Goal: Task Accomplishment & Management: Use online tool/utility

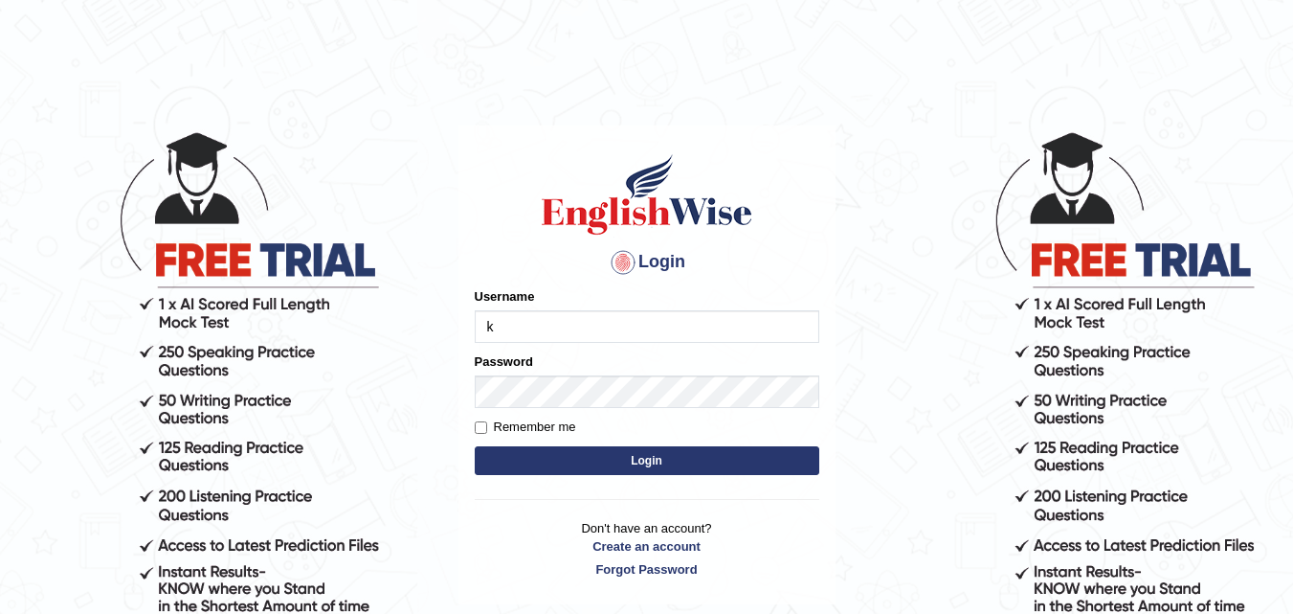
type input "KuljeetB"
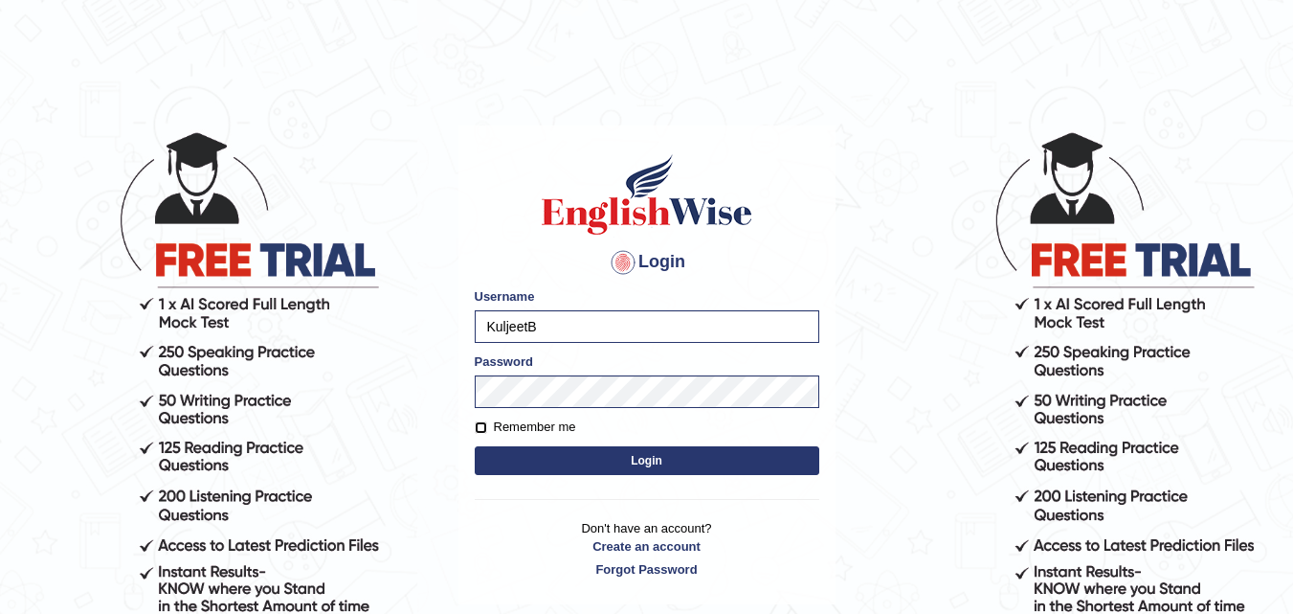
click at [481, 424] on input "Remember me" at bounding box center [481, 427] width 12 height 12
checkbox input "true"
click at [530, 452] on button "Login" at bounding box center [647, 460] width 345 height 29
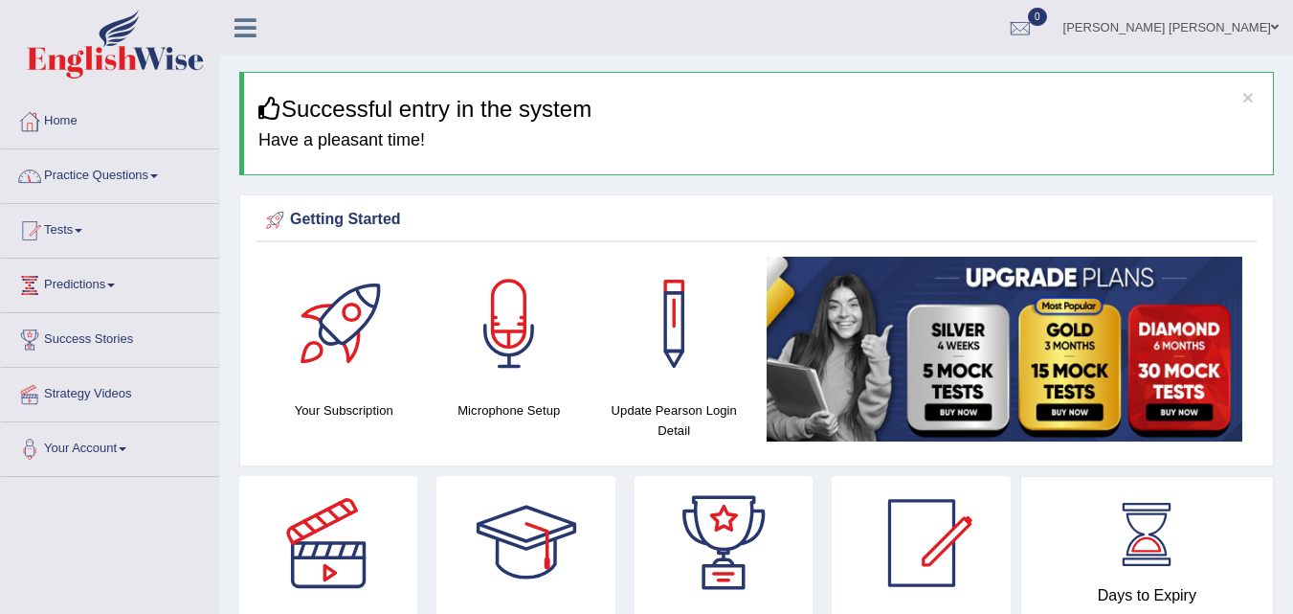
click at [158, 174] on span at bounding box center [154, 176] width 8 height 4
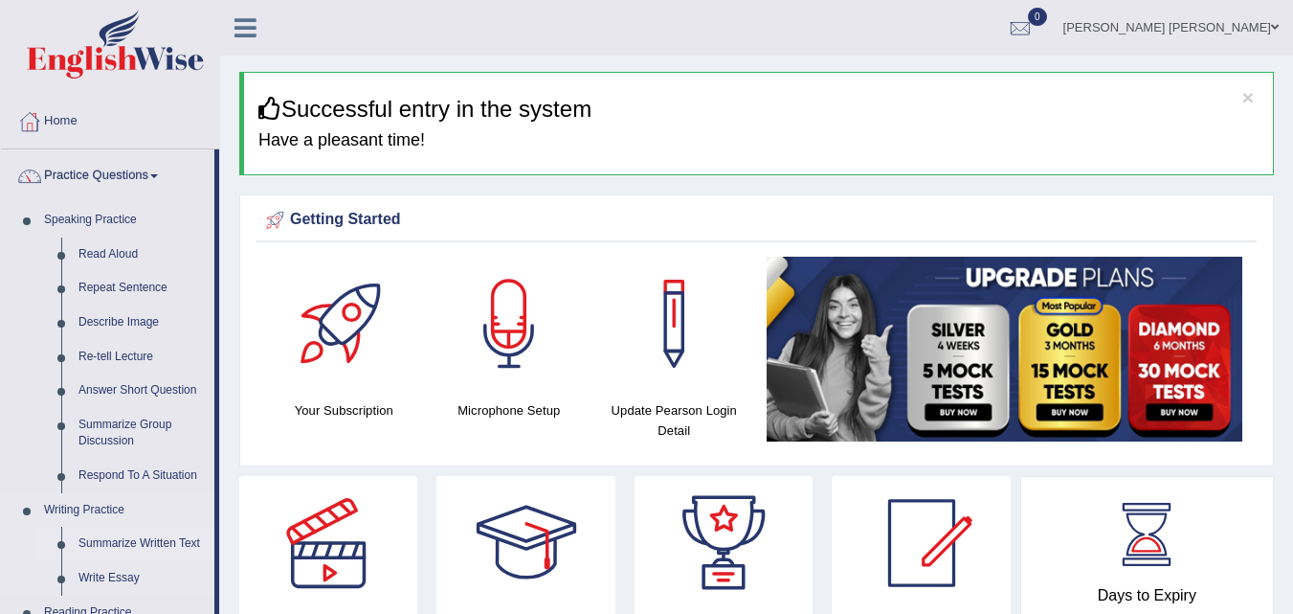
click at [107, 541] on link "Summarize Written Text" at bounding box center [142, 543] width 145 height 34
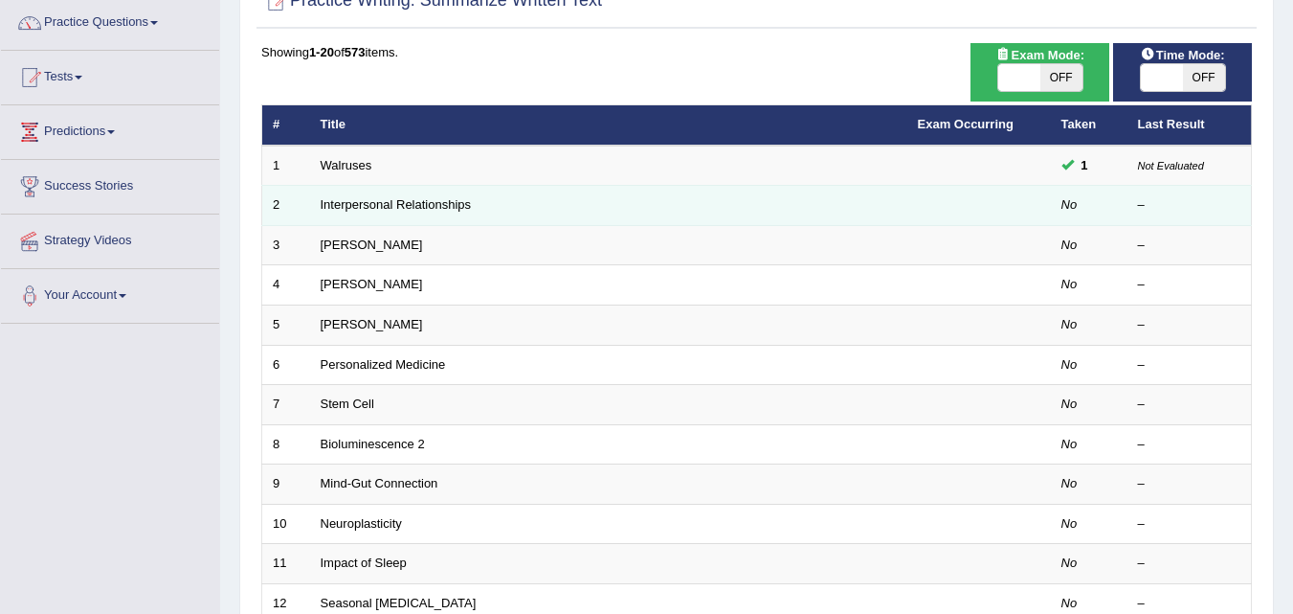
click at [337, 212] on td "Interpersonal Relationships" at bounding box center [608, 206] width 597 height 40
click at [322, 209] on link "Interpersonal Relationships" at bounding box center [396, 204] width 151 height 14
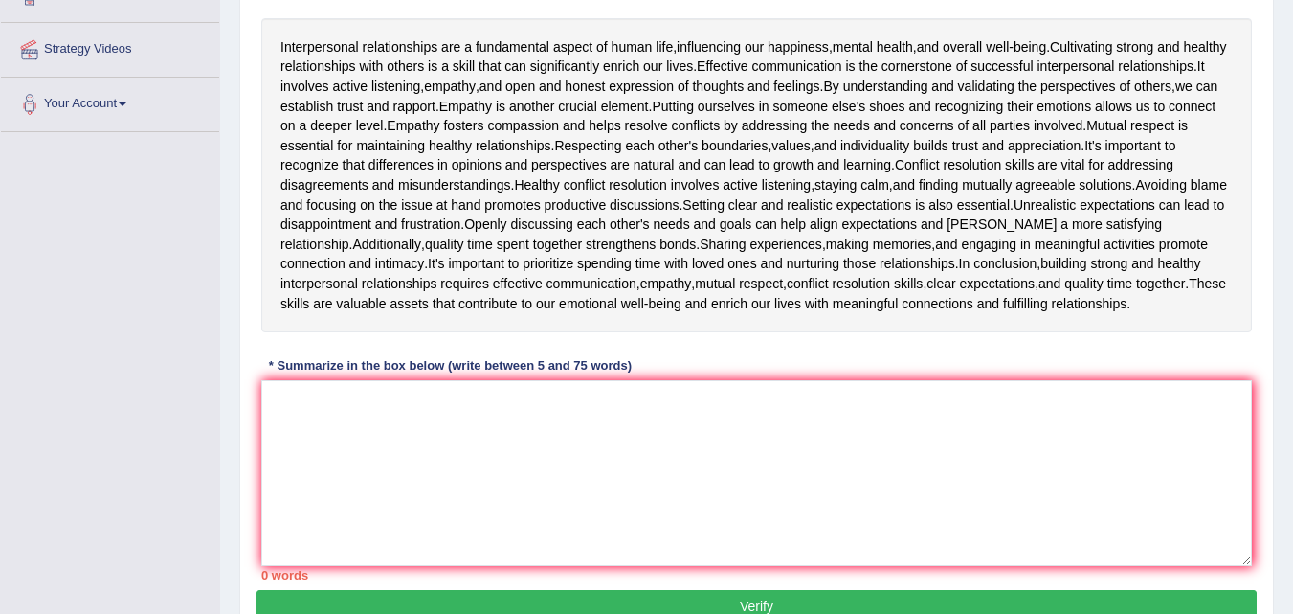
scroll to position [383, 0]
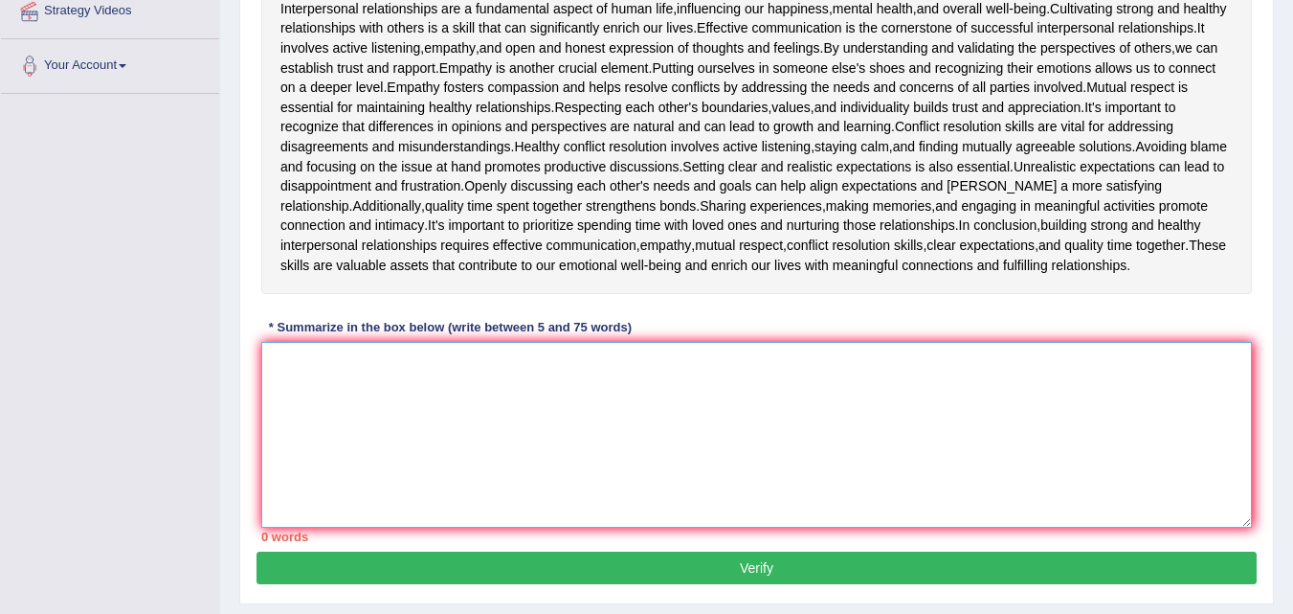
click at [345, 395] on textarea at bounding box center [756, 435] width 991 height 186
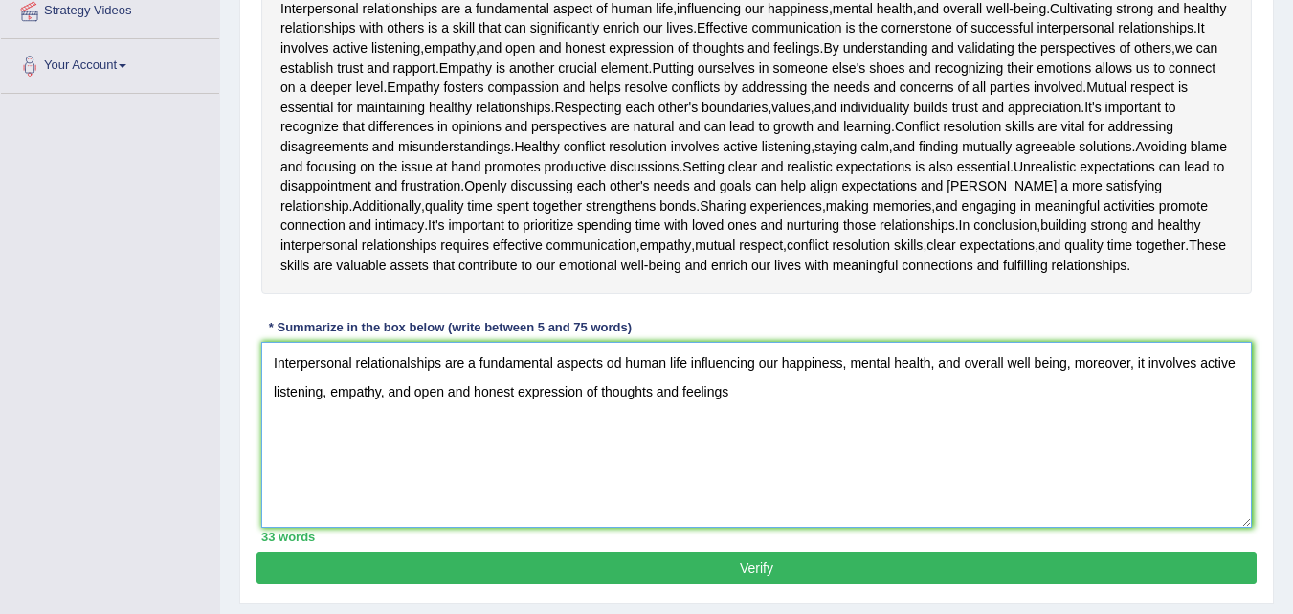
click at [603, 381] on textarea "Interpersonal relationalships are a fundamental aspects od human life influenci…" at bounding box center [756, 435] width 991 height 186
click at [615, 381] on textarea "Interpersonal relationalships are a fundamental aspect od human life influencin…" at bounding box center [756, 435] width 991 height 186
click at [742, 407] on textarea "Interpersonal relationalships are a fundamental aspect of human life influencin…" at bounding box center [756, 435] width 991 height 186
click at [925, 408] on textarea "Interpersonal relationalships are a fundamental aspect of human life influencin…" at bounding box center [756, 435] width 991 height 186
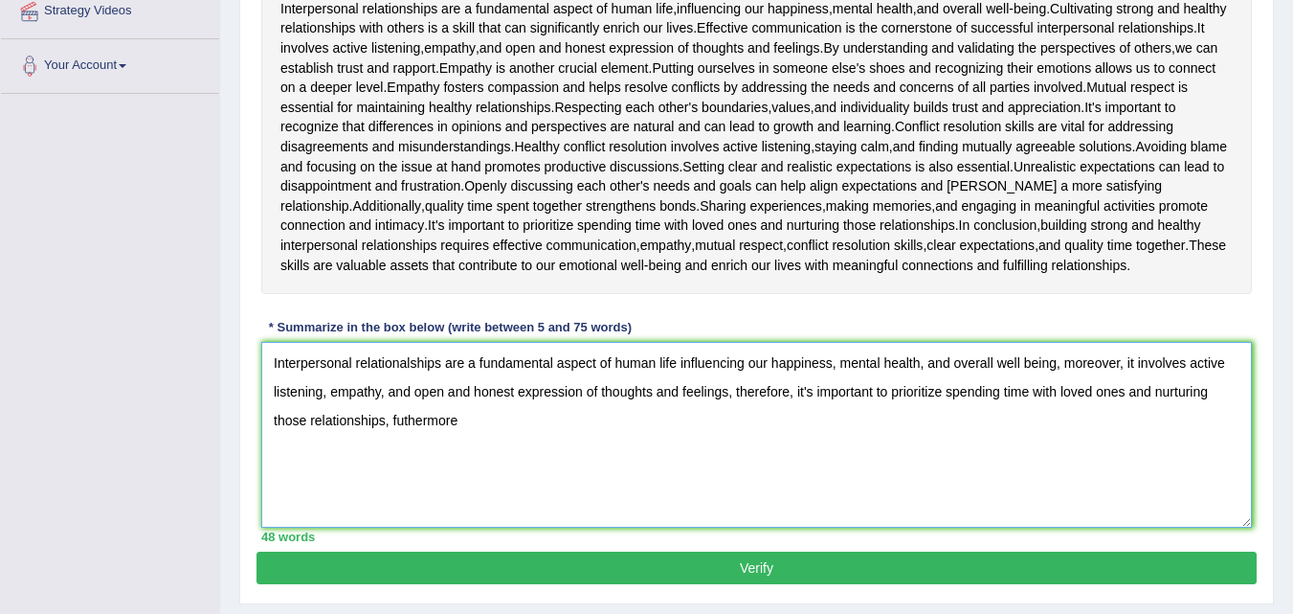
click at [403, 436] on textarea "Interpersonal relationalships are a fundamental aspect of human life influencin…" at bounding box center [756, 435] width 991 height 186
click at [462, 437] on textarea "Interpersonal relationalships are a fundamental aspect of human life influencin…" at bounding box center [756, 435] width 991 height 186
click at [1048, 439] on textarea "Interpersonal relationalships are a fundamental aspect of human life influencin…" at bounding box center [756, 435] width 991 height 186
click at [1107, 437] on textarea "Interpersonal relationalships are a fundamental aspect of human life influencin…" at bounding box center [756, 435] width 991 height 186
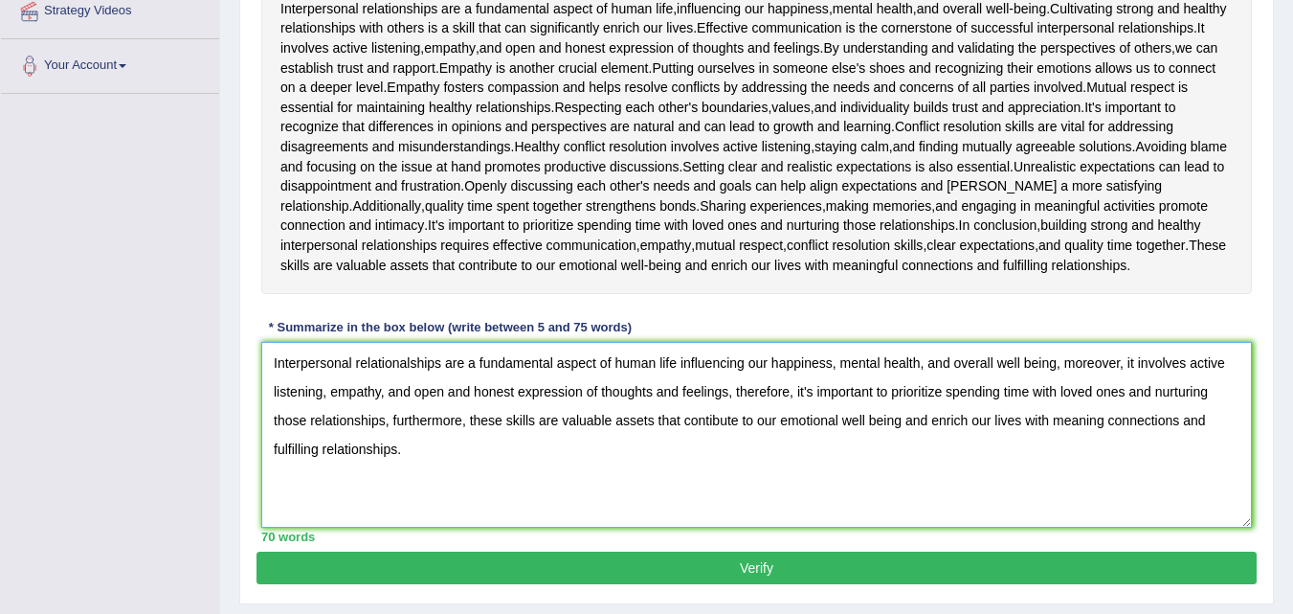
click at [706, 439] on textarea "Interpersonal relationalships are a fundamental aspect of human life influencin…" at bounding box center [756, 435] width 991 height 186
click at [709, 438] on textarea "Interpersonal relationalships are a fundamental aspect of human life influencin…" at bounding box center [756, 435] width 991 height 186
click at [872, 438] on textarea "Interpersonal relationalships are a fundamental aspect of human life influencin…" at bounding box center [756, 435] width 991 height 186
type textarea "Interpersonal relationalships are a fundamental aspect of human life influencin…"
click at [615, 584] on button "Verify" at bounding box center [757, 567] width 1000 height 33
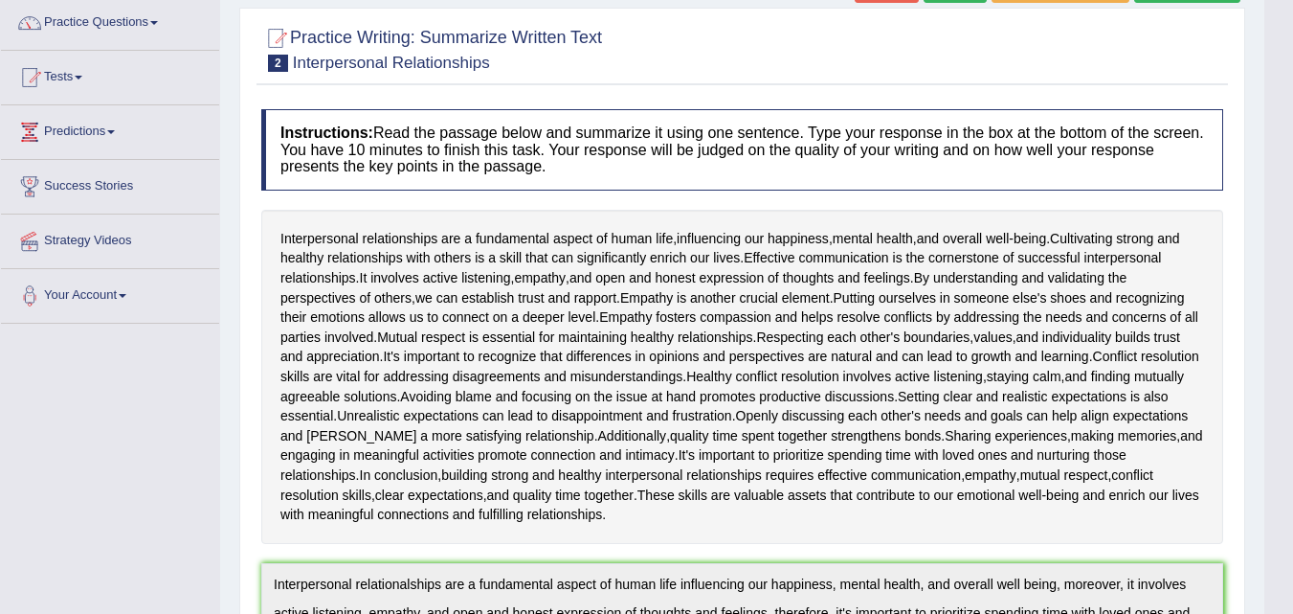
scroll to position [115, 0]
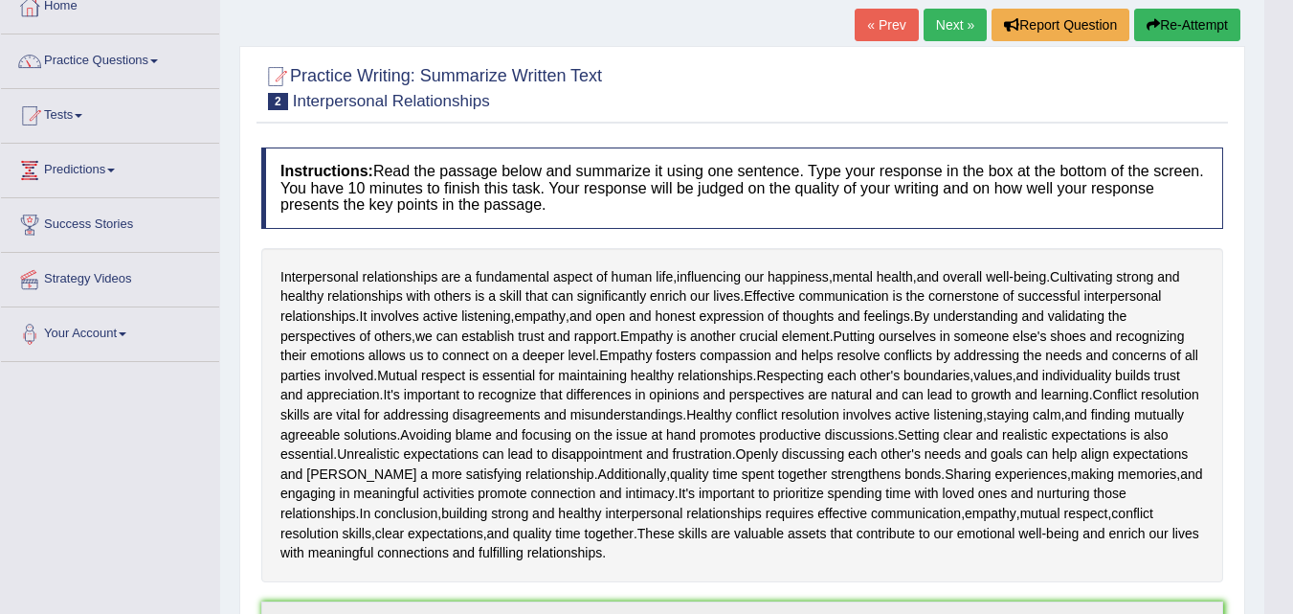
click at [929, 17] on link "Next »" at bounding box center [955, 25] width 63 height 33
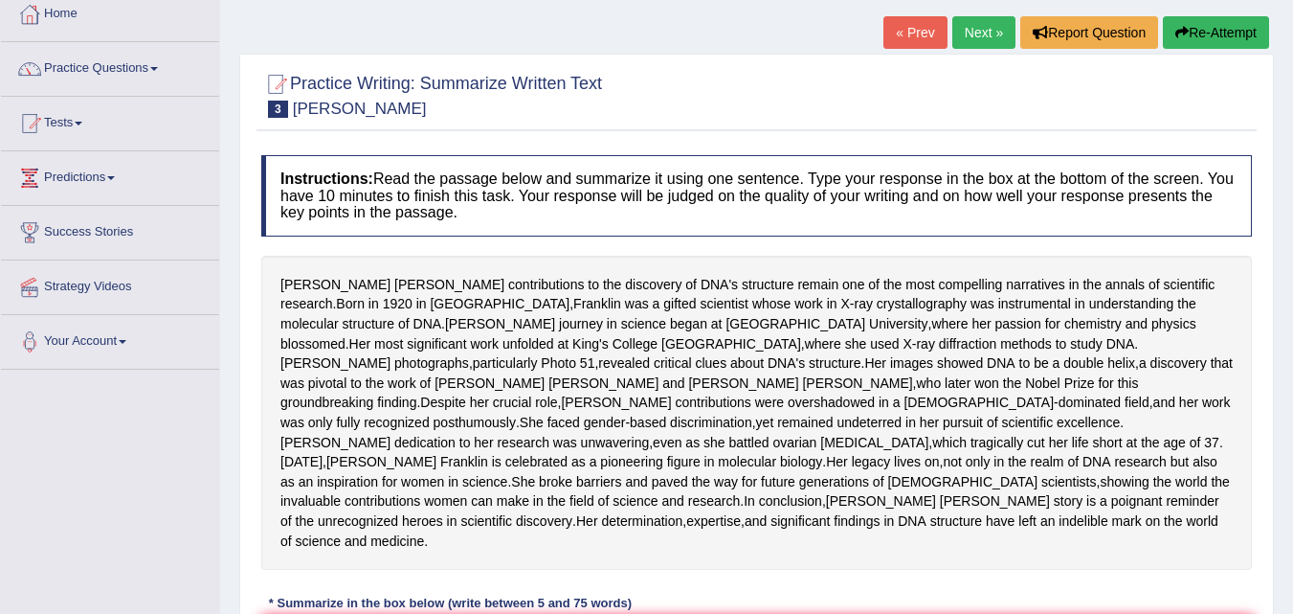
click at [1292, 506] on html "Toggle navigation Home Practice Questions Speaking Practice Read Aloud Repeat S…" at bounding box center [646, 200] width 1293 height 614
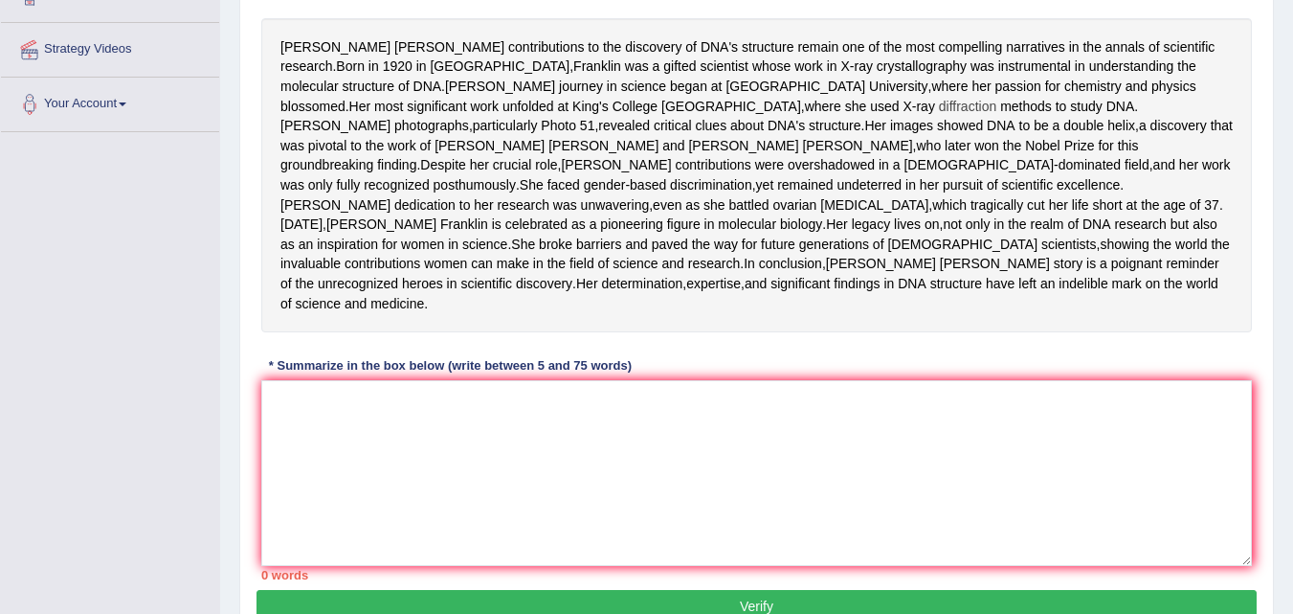
scroll to position [306, 0]
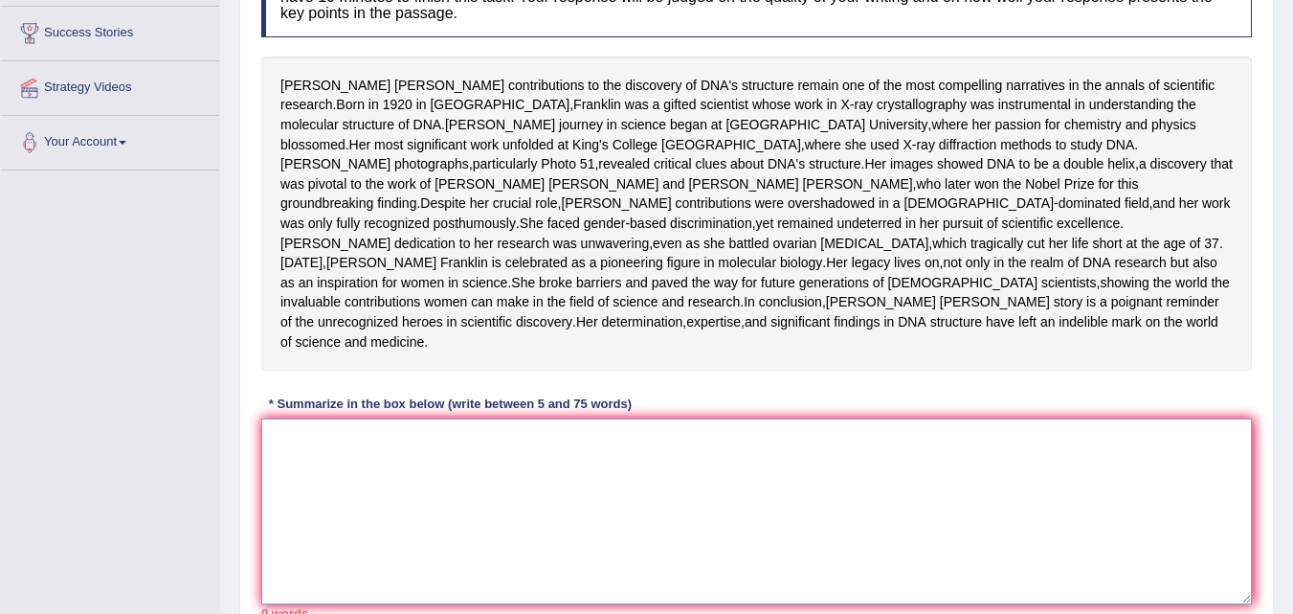
click at [349, 527] on textarea at bounding box center [756, 511] width 991 height 186
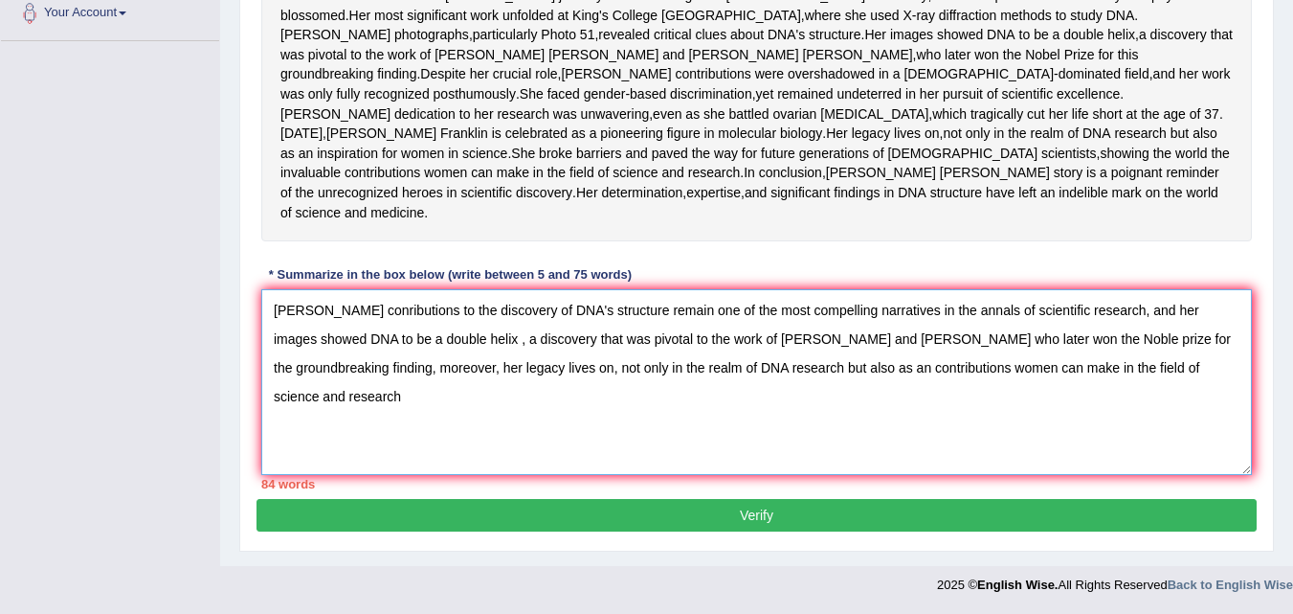
scroll to position [476, 0]
type textarea "Rosalind Franklin's conributions to the discovery of DNA's structure remain one…"
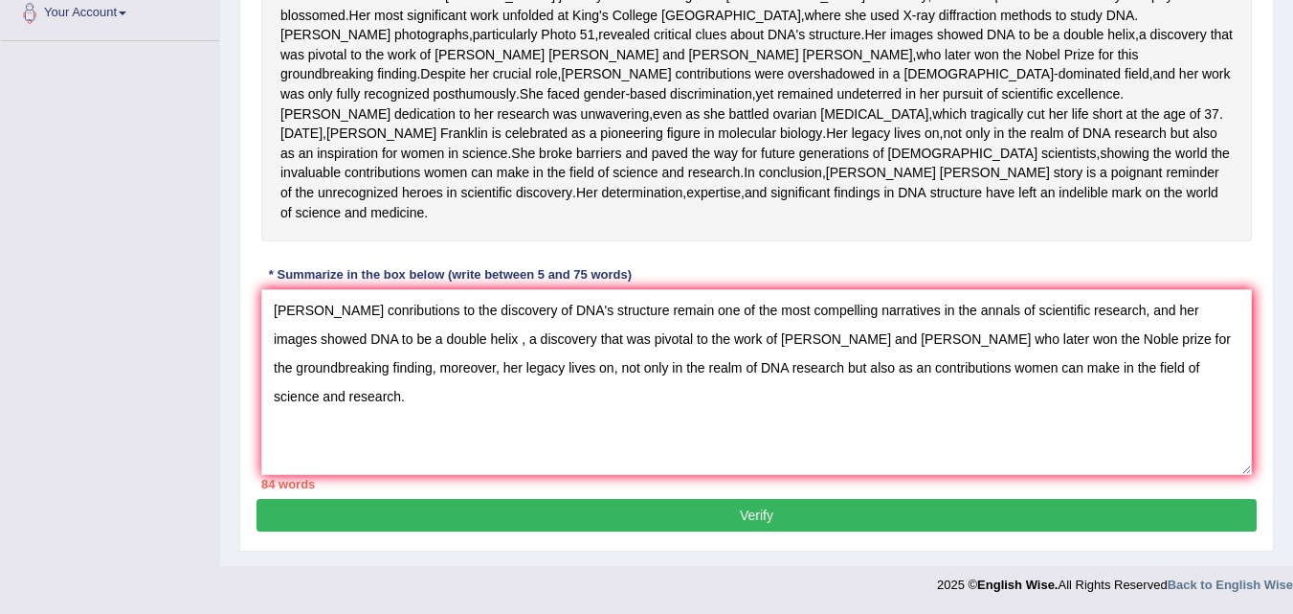
click at [961, 531] on button "Verify" at bounding box center [757, 515] width 1000 height 33
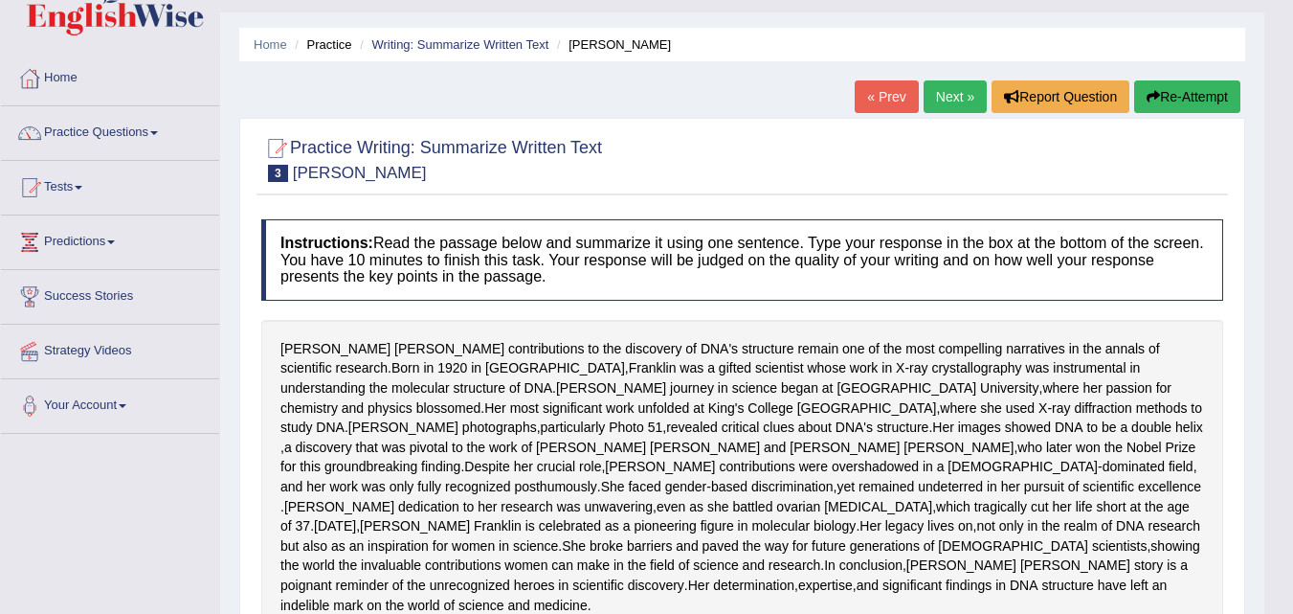
scroll to position [0, 0]
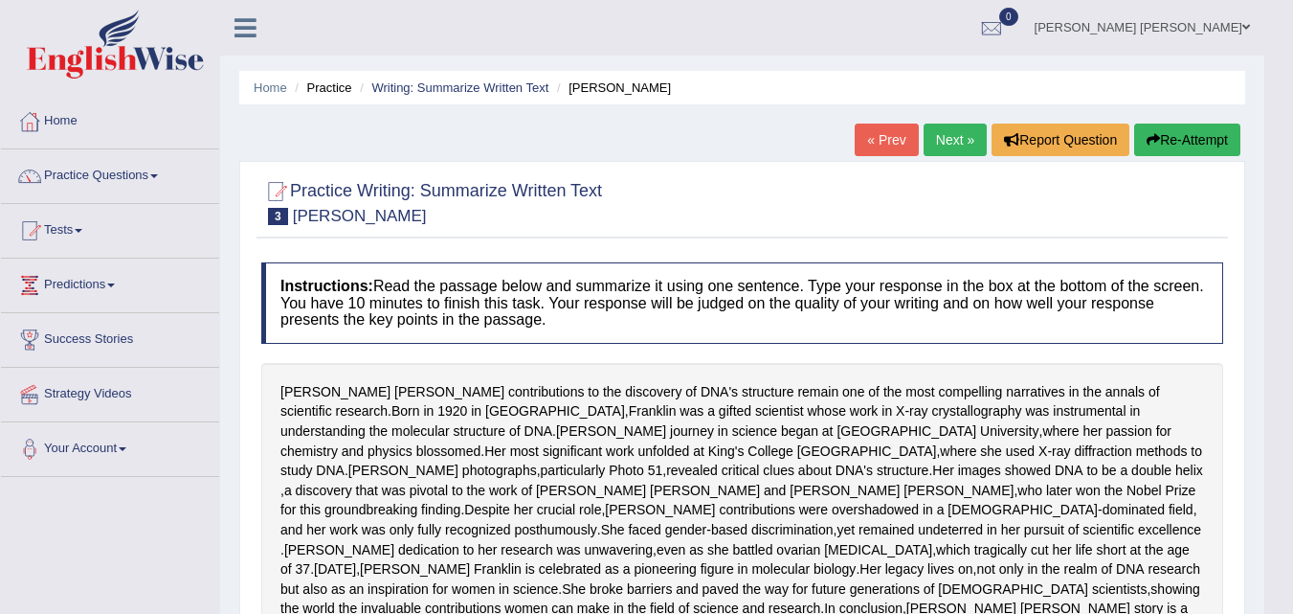
click at [945, 144] on link "Next »" at bounding box center [955, 139] width 63 height 33
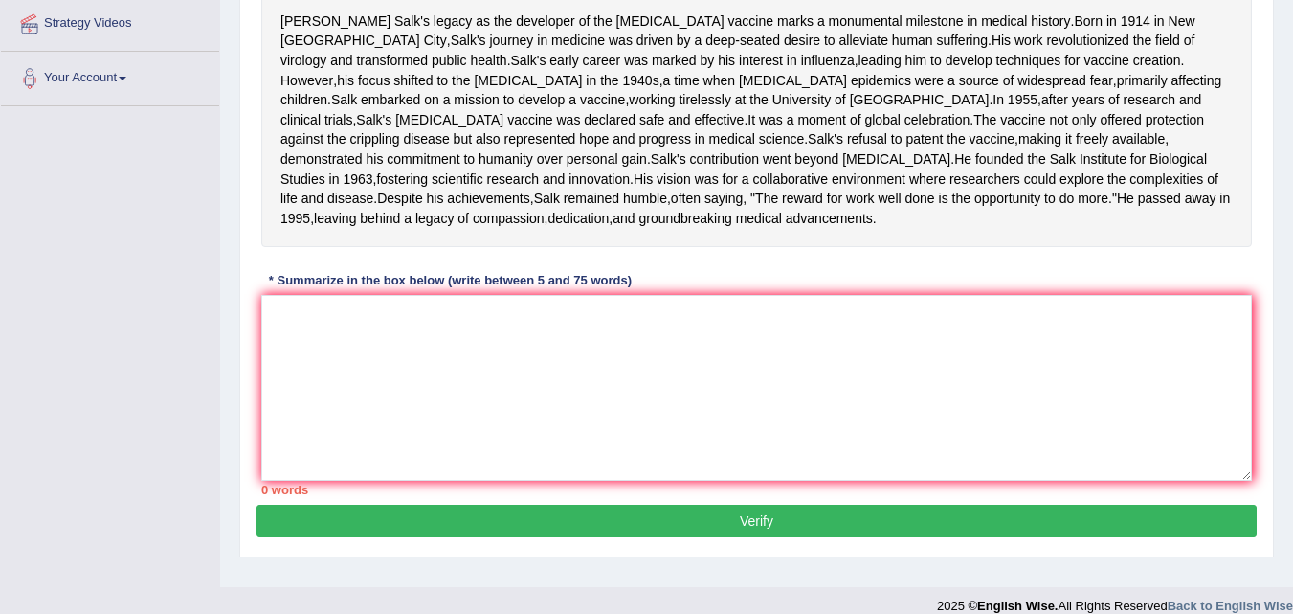
scroll to position [383, 0]
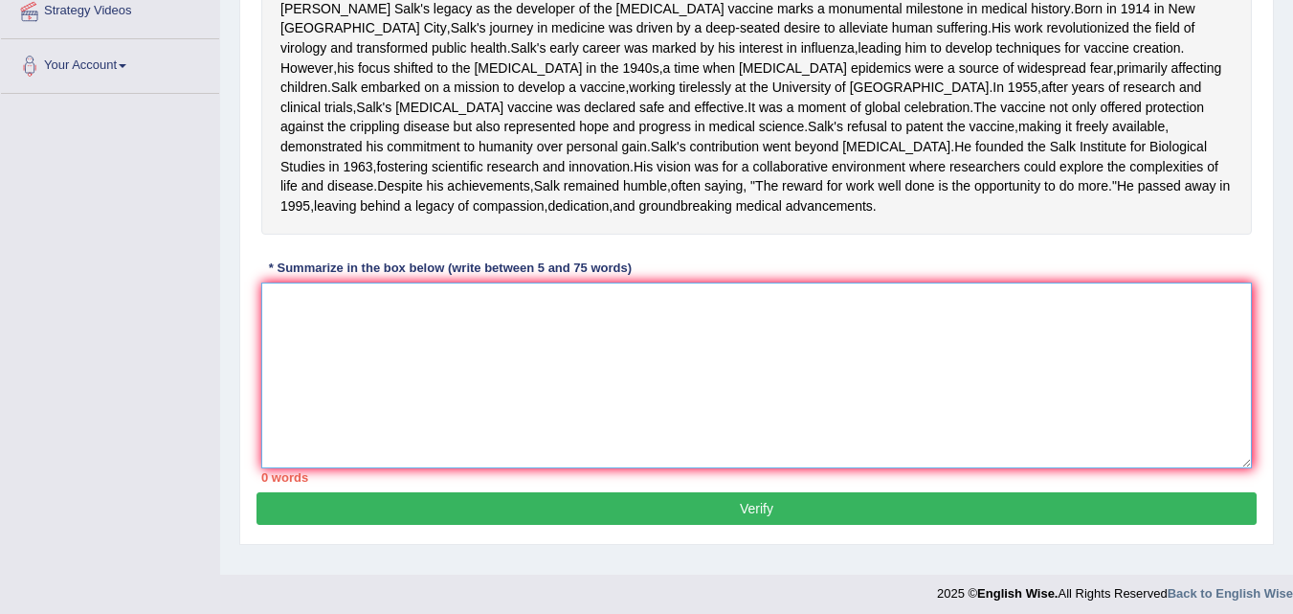
click at [479, 408] on textarea at bounding box center [756, 375] width 991 height 186
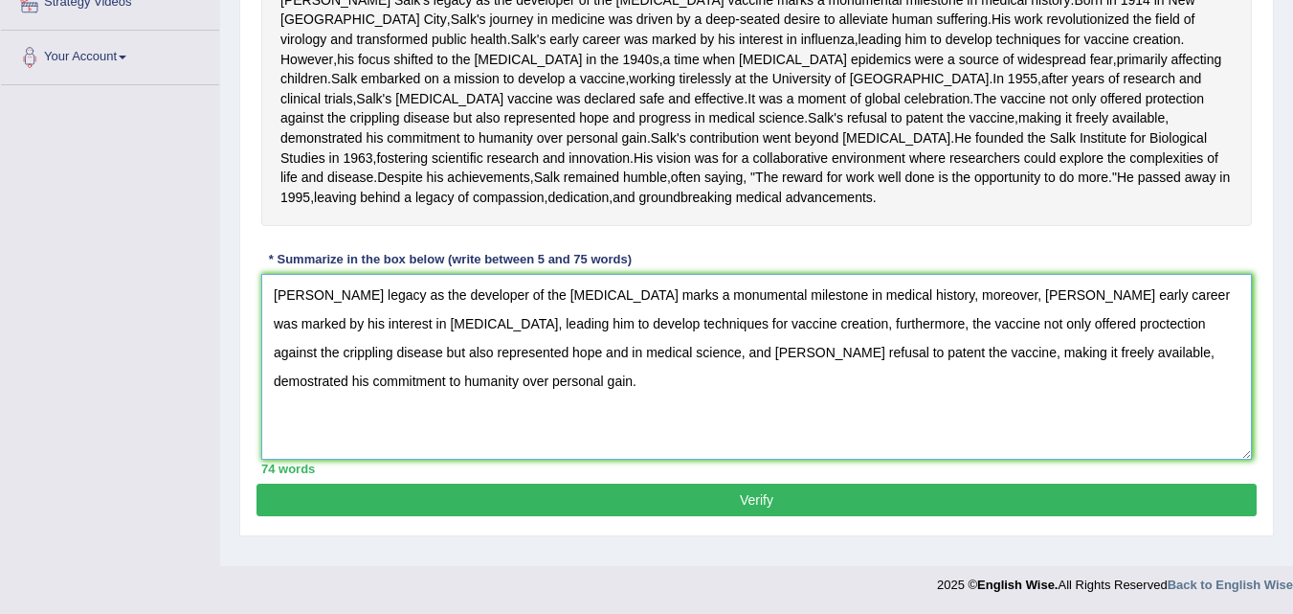
scroll to position [475, 0]
type textarea "Jonas salk's legacy as the developer of the polio vaccine marks a monumental mi…"
click at [653, 516] on button "Verify" at bounding box center [757, 499] width 1000 height 33
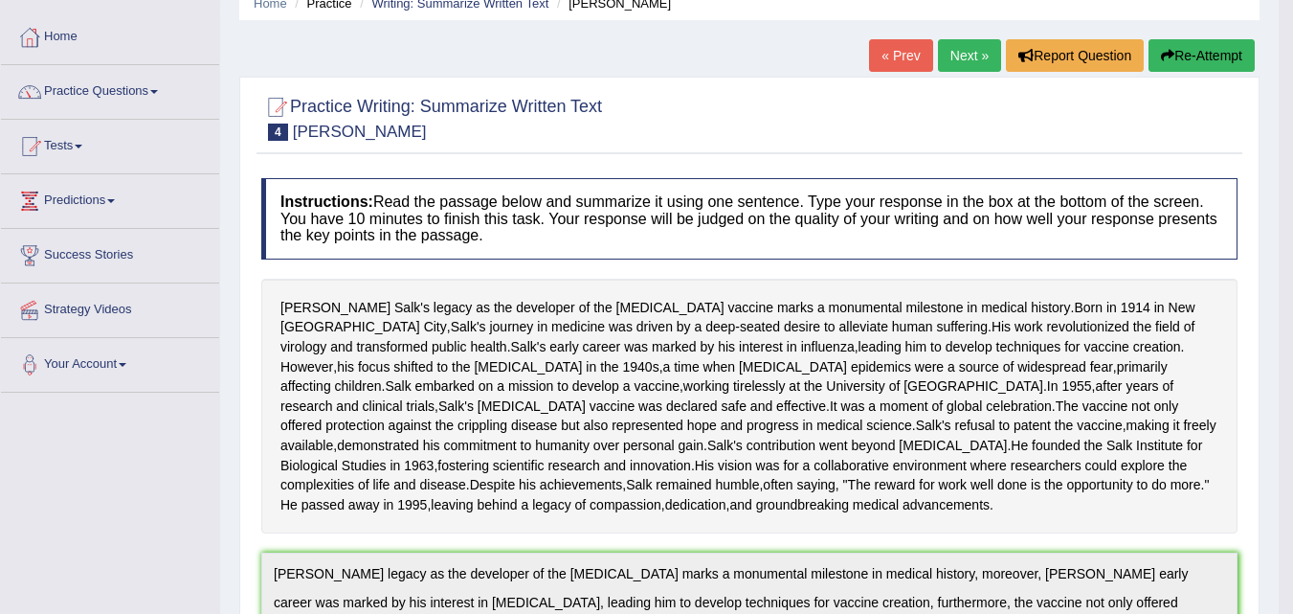
scroll to position [81, 0]
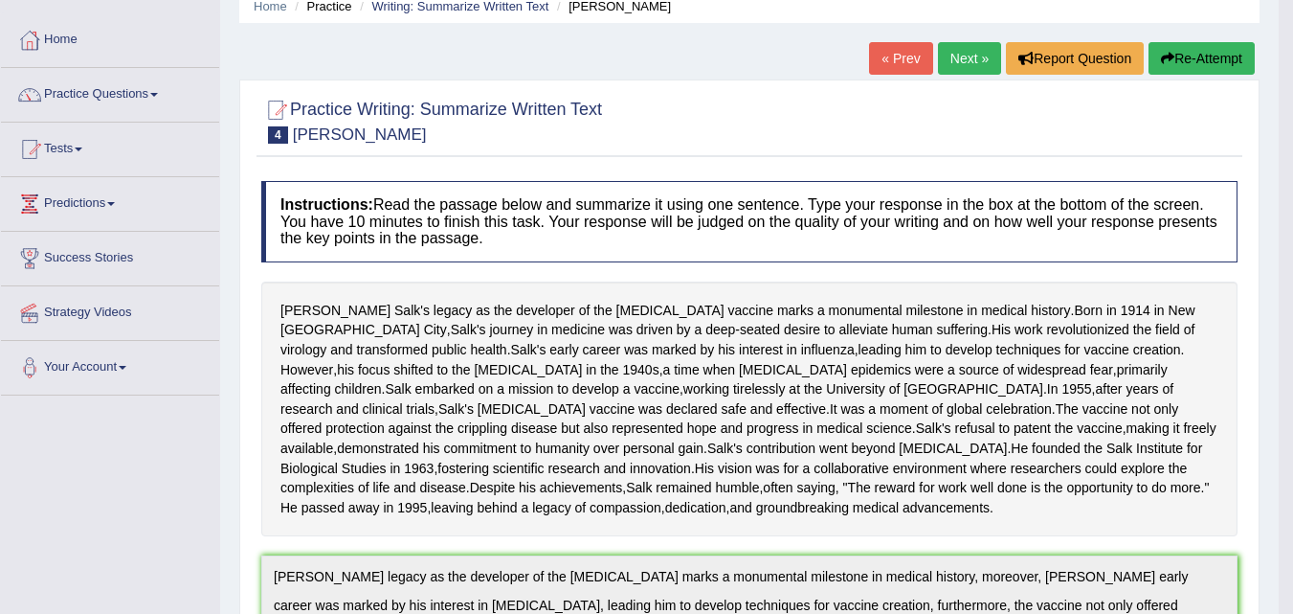
click at [941, 55] on link "Next »" at bounding box center [969, 58] width 63 height 33
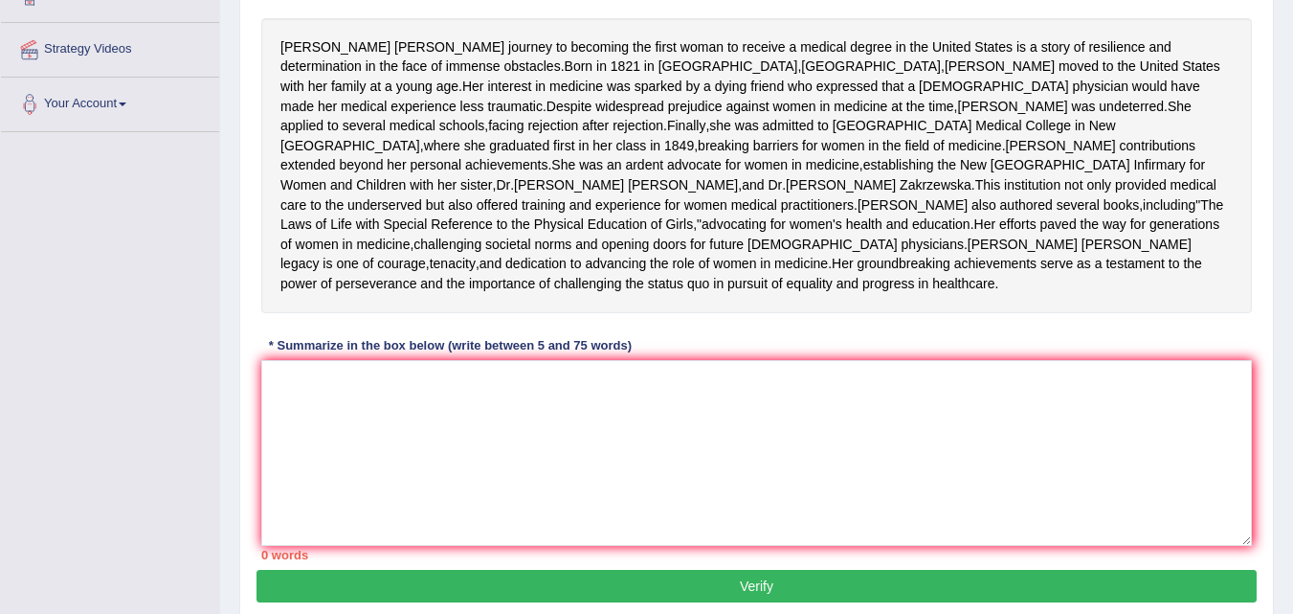
scroll to position [383, 0]
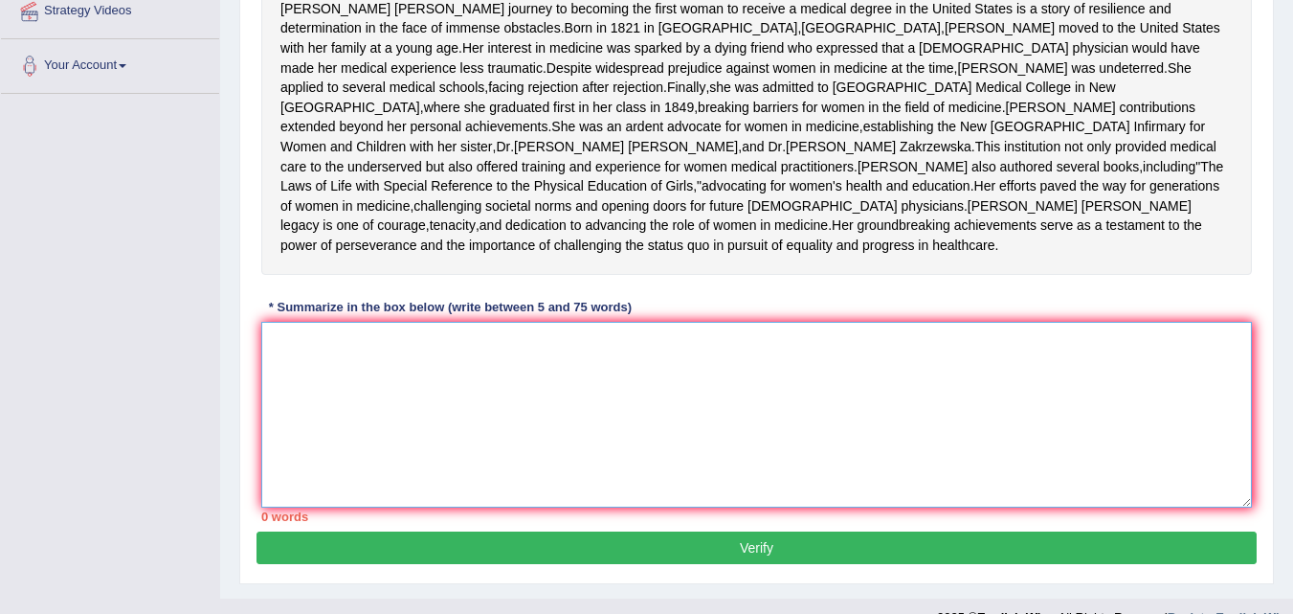
click at [362, 412] on textarea at bounding box center [756, 415] width 991 height 186
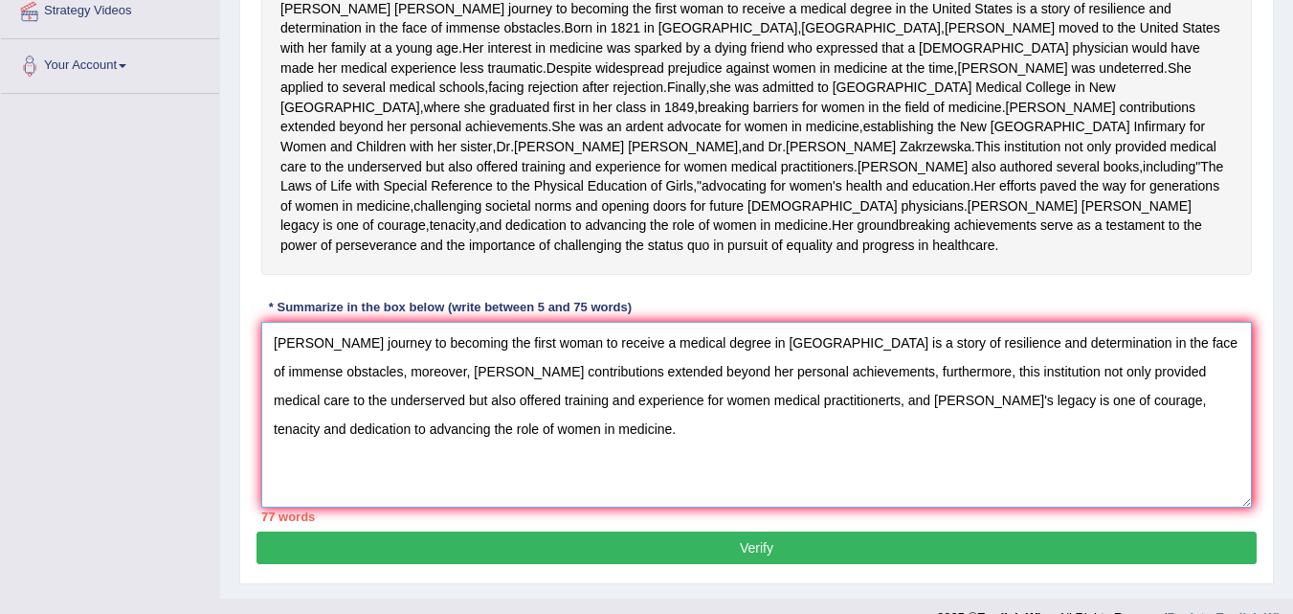
scroll to position [495, 0]
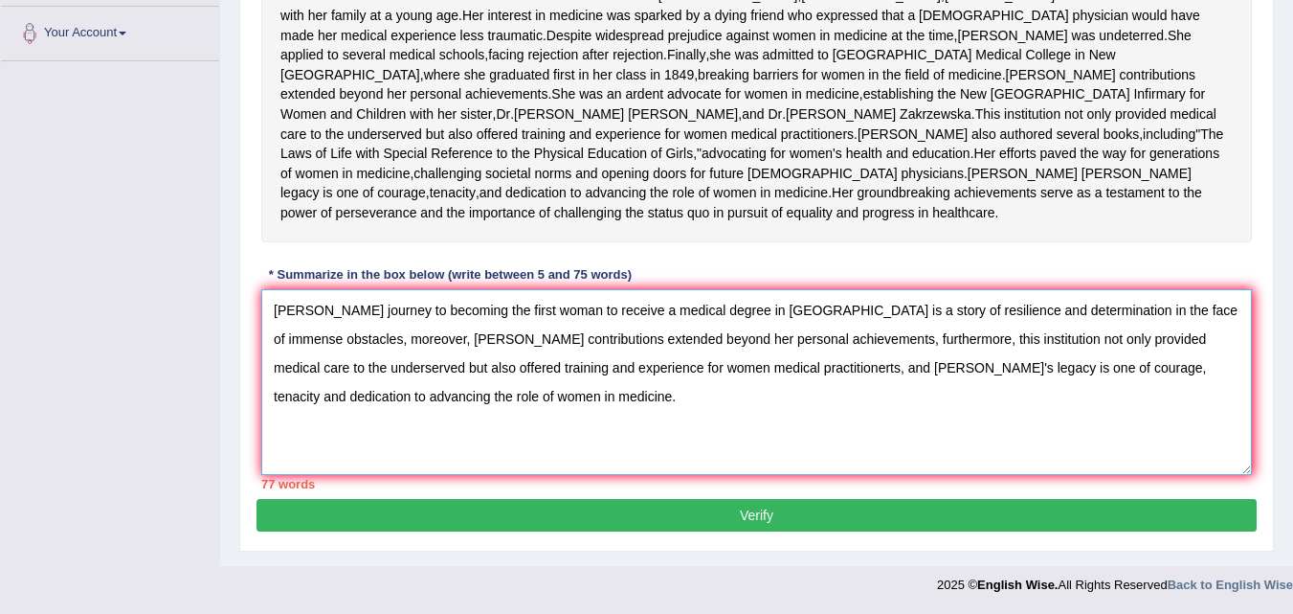
click at [819, 369] on textarea "[PERSON_NAME] journey to becoming the first woman to receive a medical degree i…" at bounding box center [756, 382] width 991 height 186
click at [820, 369] on textarea "Elizabeth Blackwell's journey to becoming the first woman to receive a medical …" at bounding box center [756, 382] width 991 height 186
type textarea "Elizabeth Blackwell's journey to becoming the first woman to receive a medical …"
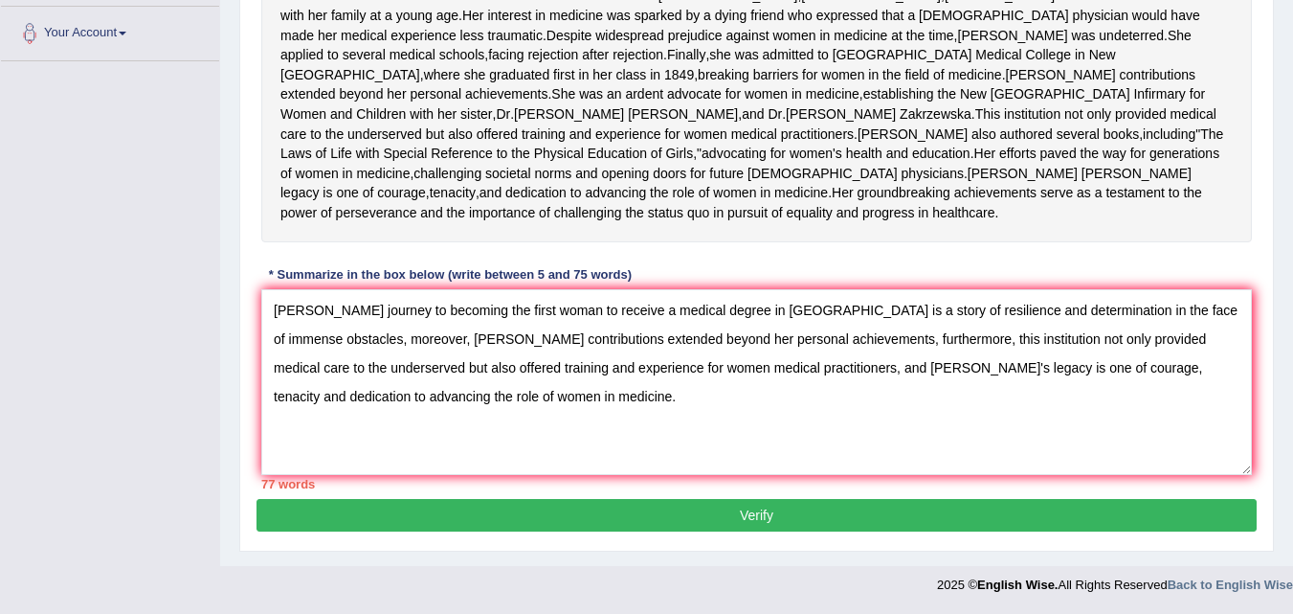
click at [817, 524] on button "Verify" at bounding box center [757, 515] width 1000 height 33
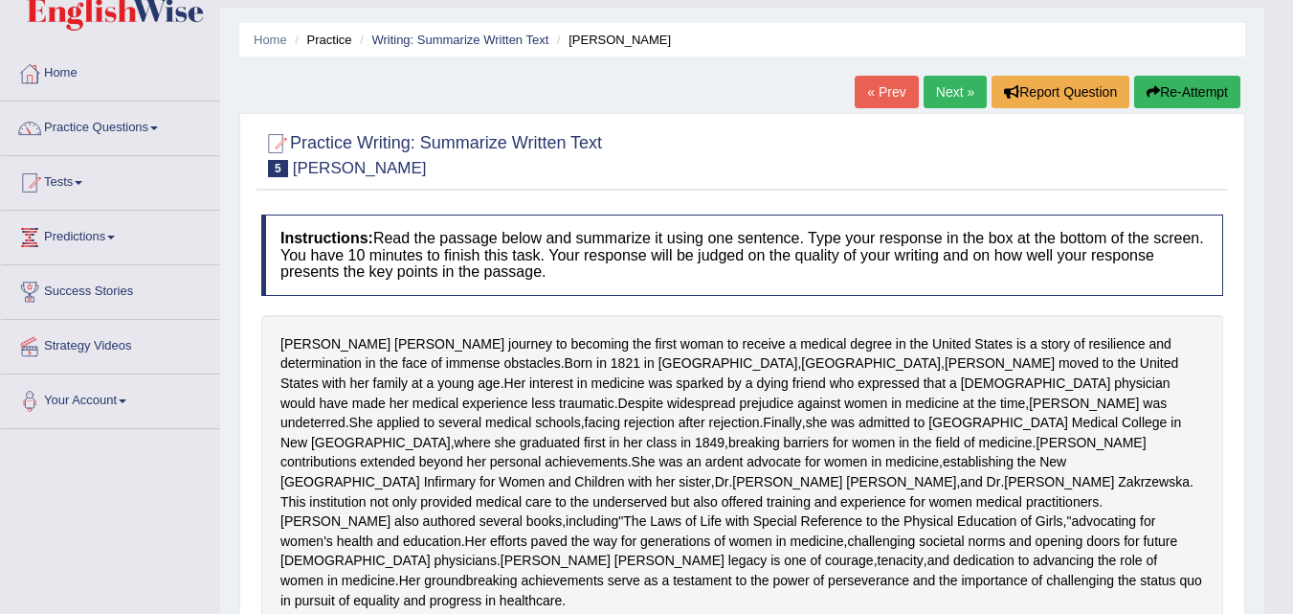
scroll to position [0, 0]
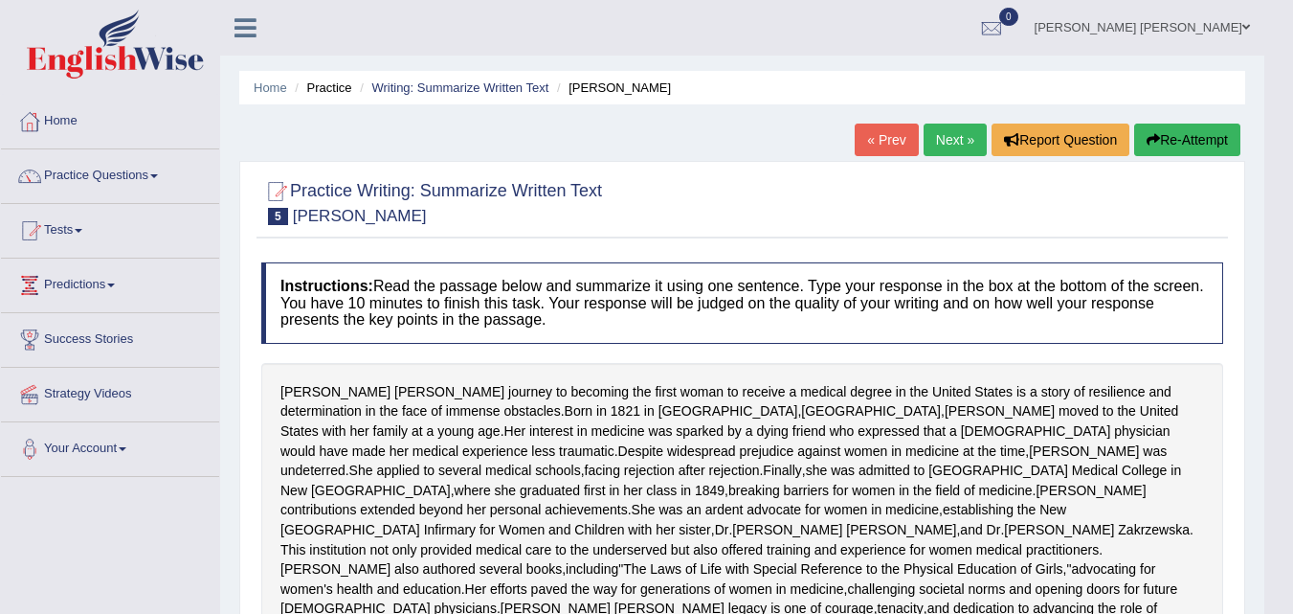
click at [950, 148] on link "Next »" at bounding box center [955, 139] width 63 height 33
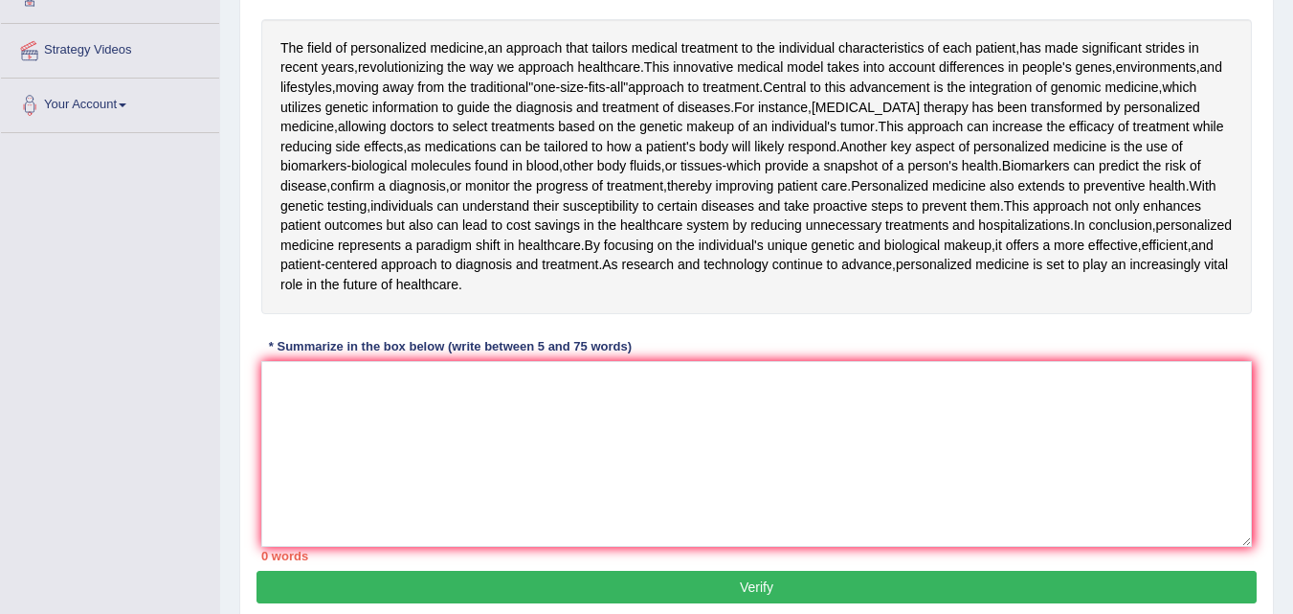
scroll to position [345, 0]
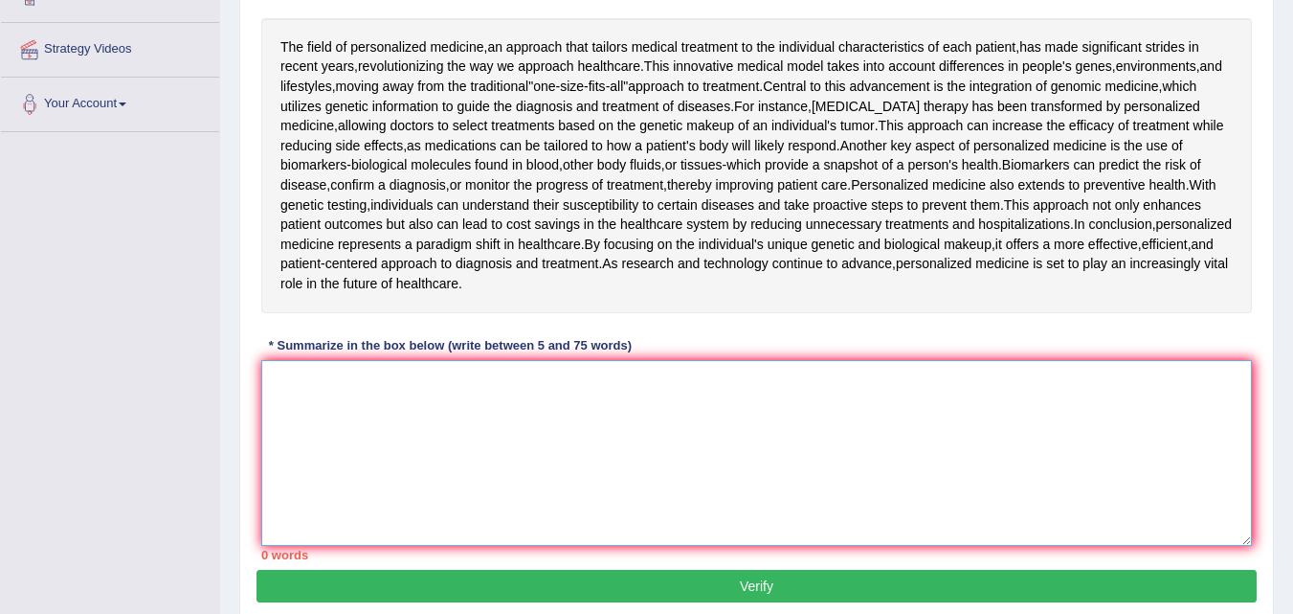
click at [399, 399] on textarea at bounding box center [756, 453] width 991 height 186
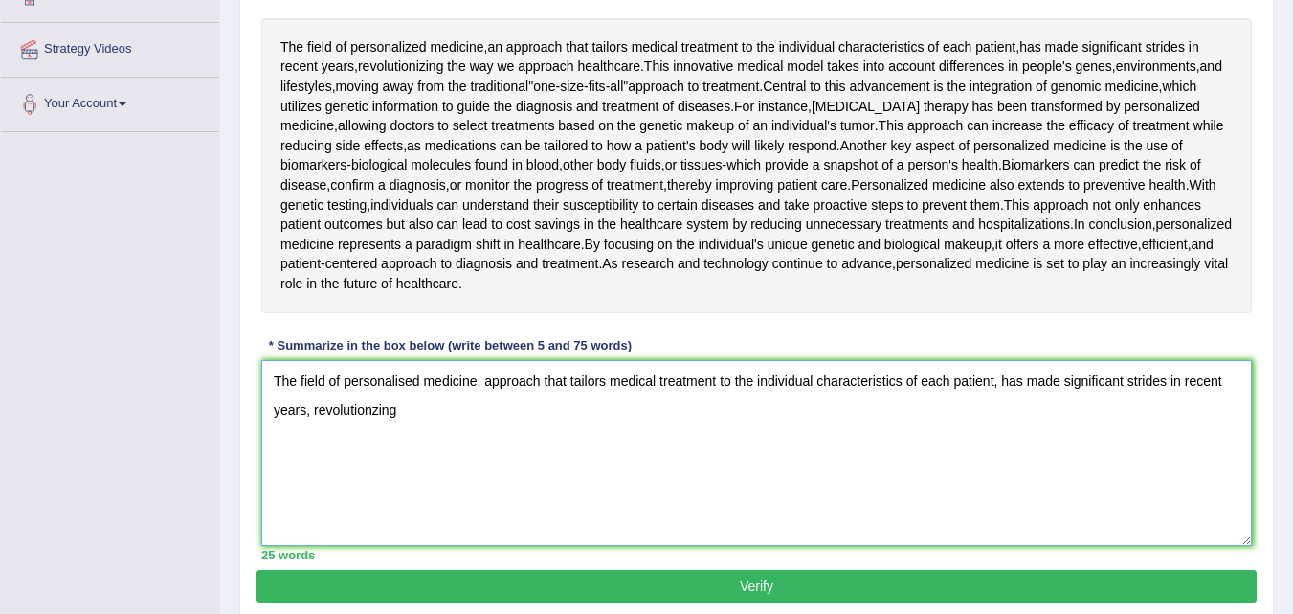
click at [369, 408] on textarea "The field of personalised medicine, approach that tailors medical treatment to …" at bounding box center [756, 453] width 991 height 186
click at [420, 410] on textarea "The field of personalised medicine, approach that tailors medical treatment to …" at bounding box center [756, 453] width 991 height 186
type textarea "The field of personalised medicine, approach that tailors medical treatment to …"
